Goal: Navigation & Orientation: Understand site structure

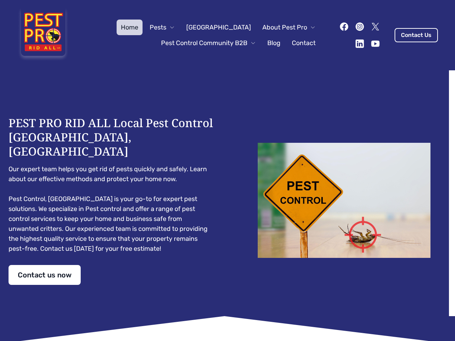
click at [227, 170] on div "PEST PRO RID ALL Local Pest Control [GEOGRAPHIC_DATA], [GEOGRAPHIC_DATA] Our ex…" at bounding box center [227, 200] width 437 height 169
click at [166, 27] on span "Pests" at bounding box center [157, 27] width 17 height 10
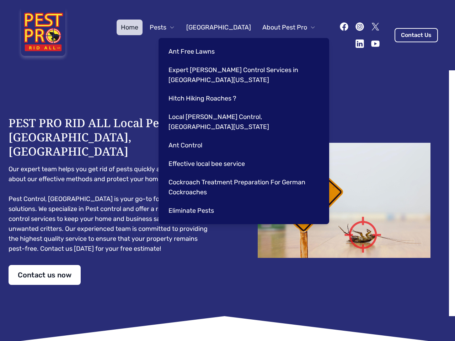
click at [281, 27] on span "About Pest Pro" at bounding box center [284, 27] width 45 height 10
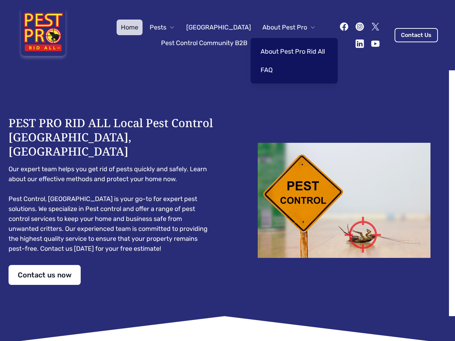
click at [201, 43] on span "Pest Control Community B2B" at bounding box center [204, 43] width 86 height 10
